Goal: Find contact information: Find contact information

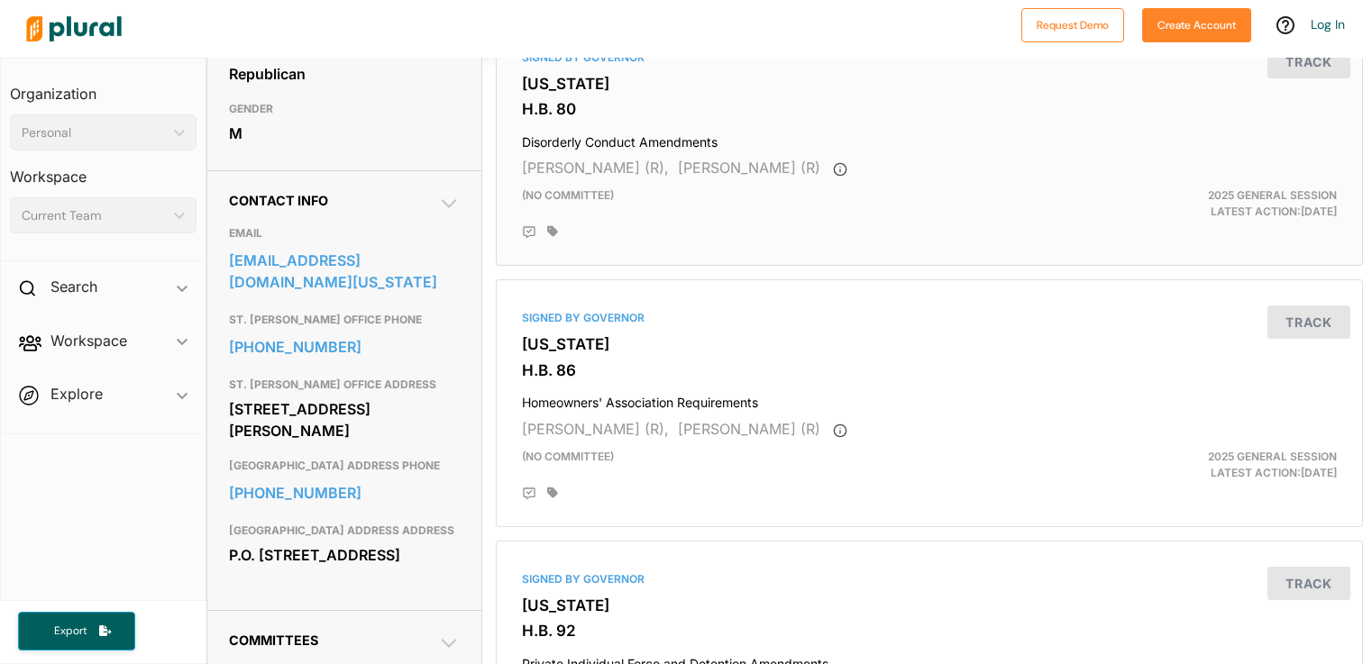
scroll to position [451, 0]
drag, startPoint x: 381, startPoint y: 406, endPoint x: 225, endPoint y: 384, distance: 157.4
click at [225, 384] on div "Contact Info EMAIL [EMAIL_ADDRESS][DOMAIN_NAME][US_STATE] ST. [PERSON_NAME] OFF…" at bounding box center [344, 389] width 274 height 440
copy div "[STREET_ADDRESS][PERSON_NAME]"
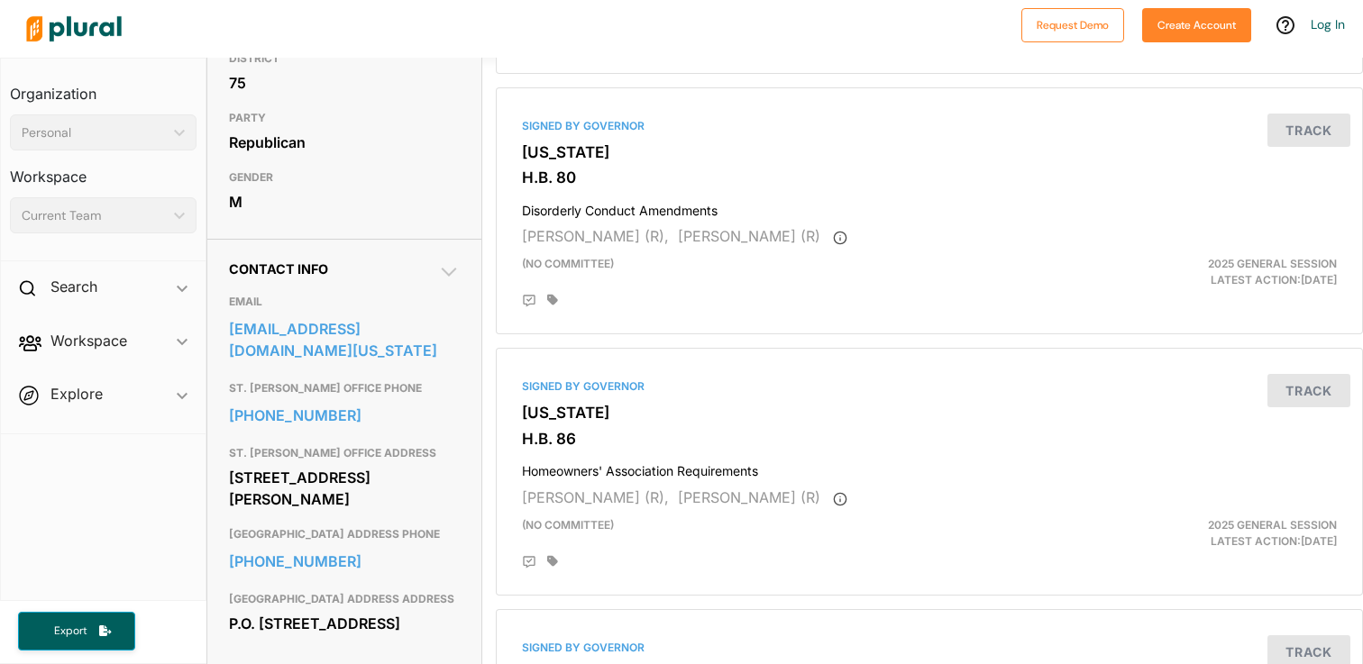
scroll to position [394, 0]
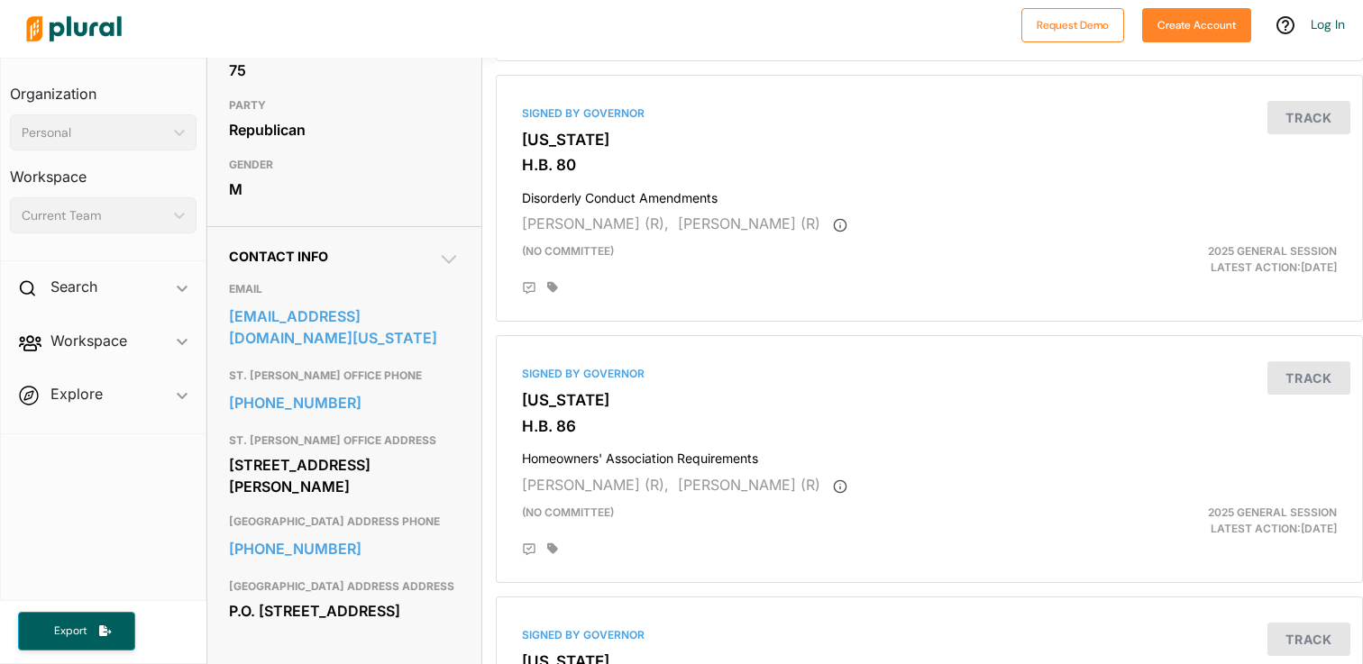
click at [386, 468] on div "[STREET_ADDRESS][PERSON_NAME]" at bounding box center [344, 476] width 231 height 49
drag, startPoint x: 382, startPoint y: 465, endPoint x: 224, endPoint y: 440, distance: 159.8
click at [224, 440] on div "Contact Info EMAIL [EMAIL_ADDRESS][DOMAIN_NAME][US_STATE] ST. [PERSON_NAME] OFF…" at bounding box center [344, 446] width 274 height 440
copy div "[STREET_ADDRESS][PERSON_NAME]"
